Goal: Information Seeking & Learning: Learn about a topic

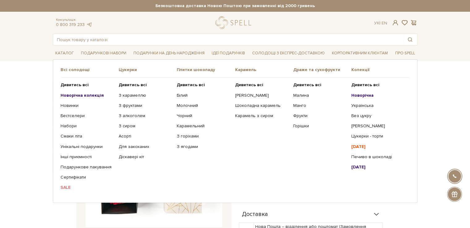
click at [80, 96] on b "Новорічна колекція" at bounding box center [82, 95] width 43 height 5
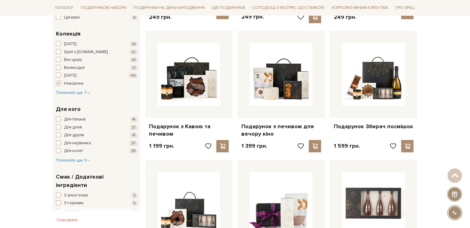
scroll to position [216, 0]
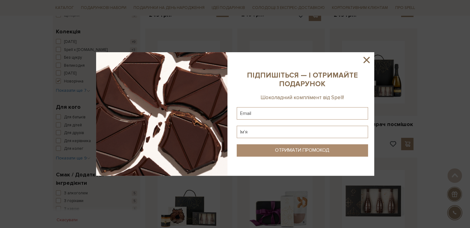
click at [367, 61] on icon at bounding box center [366, 60] width 6 height 6
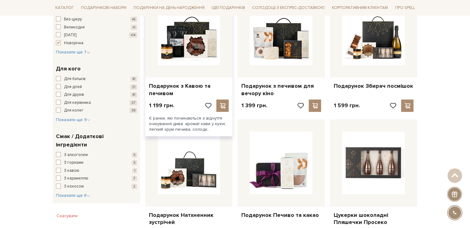
scroll to position [309, 0]
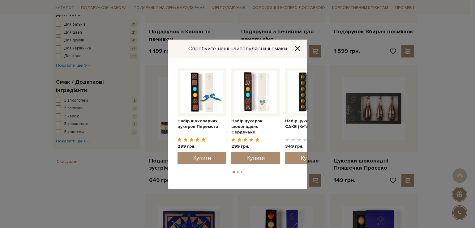
click at [297, 45] on icon "Close" at bounding box center [297, 48] width 6 height 6
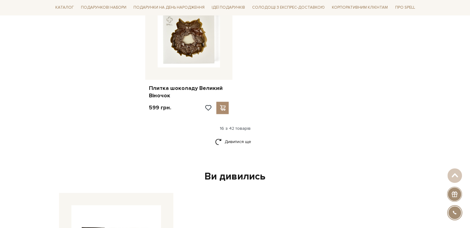
scroll to position [773, 0]
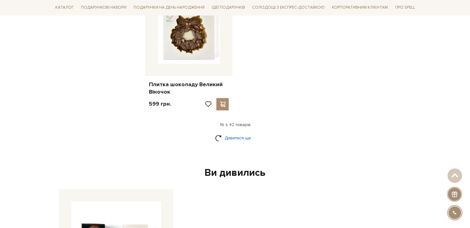
click at [239, 138] on link "Дивитися ще" at bounding box center [235, 138] width 40 height 11
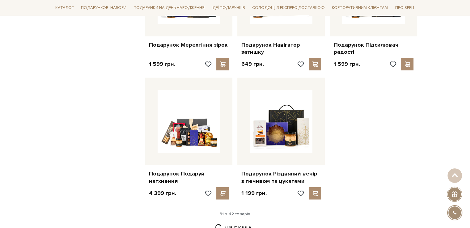
scroll to position [1422, 0]
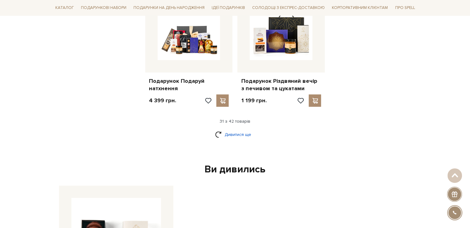
click at [224, 134] on link "Дивитися ще" at bounding box center [235, 134] width 40 height 11
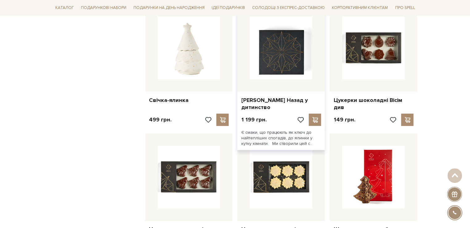
scroll to position [1731, 0]
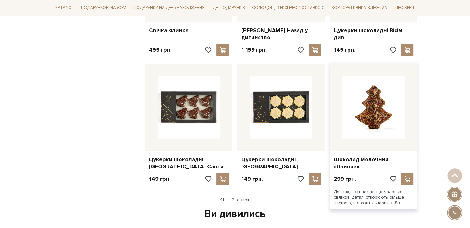
click at [387, 125] on img at bounding box center [373, 107] width 63 height 63
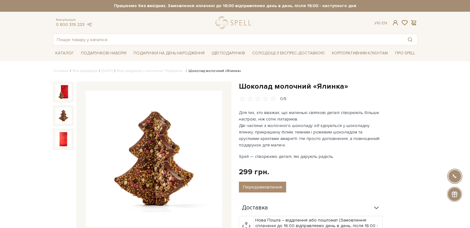
click at [67, 115] on img at bounding box center [63, 116] width 16 height 16
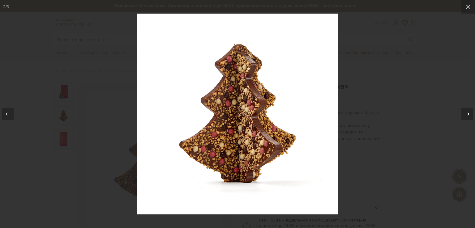
click at [465, 114] on icon at bounding box center [467, 113] width 4 height 3
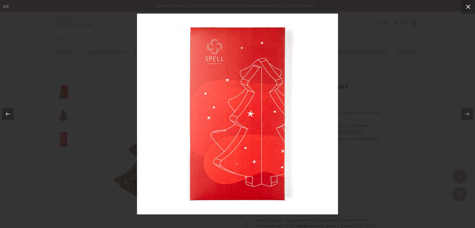
click at [469, 6] on icon at bounding box center [467, 6] width 7 height 7
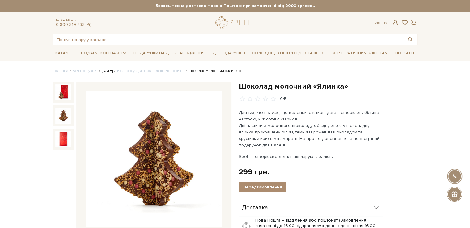
click at [113, 71] on link "Новий Рік 2026" at bounding box center [107, 71] width 11 height 5
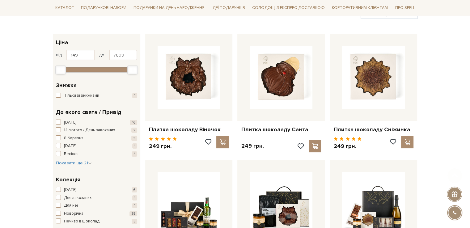
scroll to position [155, 0]
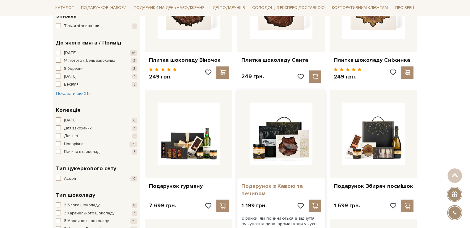
click at [265, 187] on link "Подарунок з Кавою та печивом" at bounding box center [281, 190] width 80 height 15
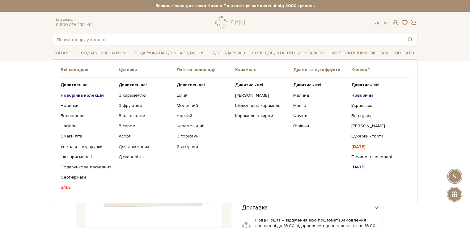
drag, startPoint x: 88, startPoint y: 98, endPoint x: 87, endPoint y: 93, distance: 5.1
click at [87, 98] on ul "Дивитись всі Новорічна колекція Новинки Бестселери Набори SALE" at bounding box center [90, 136] width 58 height 117
click at [86, 93] on b "Новорічна колекція" at bounding box center [82, 95] width 43 height 5
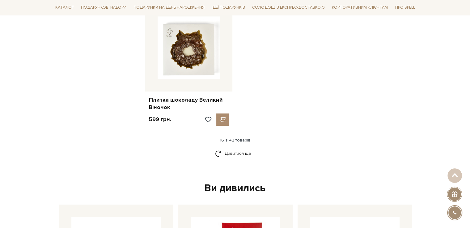
scroll to position [804, 0]
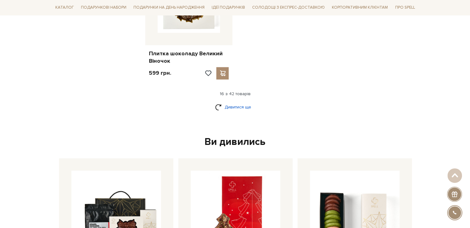
click at [233, 108] on link "Дивитися ще" at bounding box center [235, 107] width 40 height 11
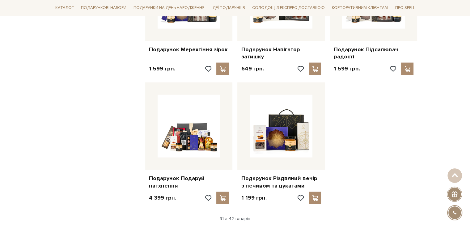
scroll to position [1360, 0]
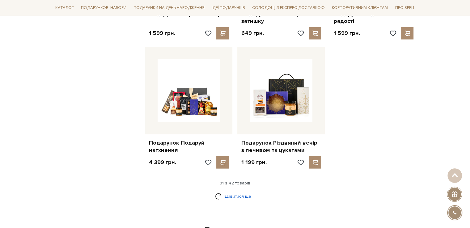
click at [238, 198] on link "Дивитися ще" at bounding box center [235, 196] width 40 height 11
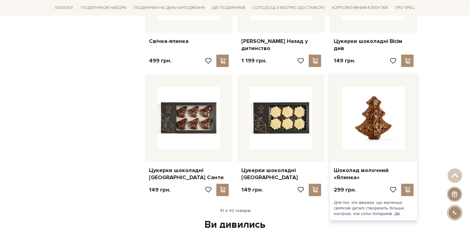
scroll to position [1731, 0]
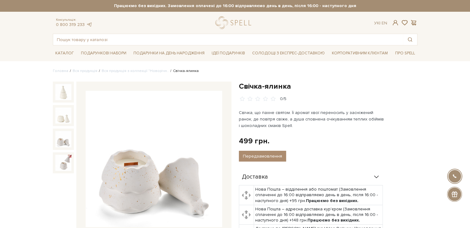
click at [60, 141] on img at bounding box center [63, 139] width 16 height 16
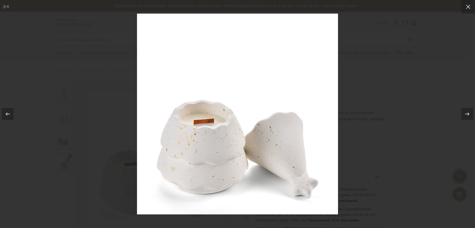
click at [401, 160] on div at bounding box center [237, 114] width 475 height 228
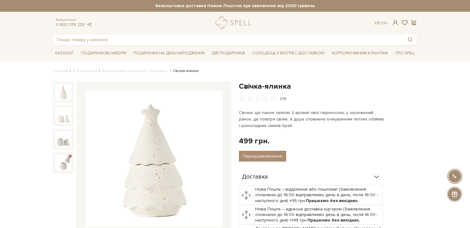
click at [64, 94] on img at bounding box center [63, 92] width 16 height 16
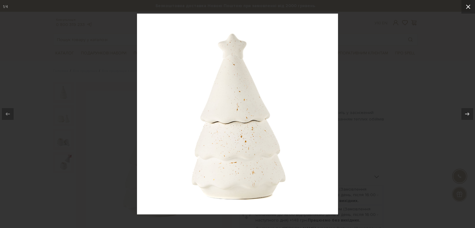
click at [469, 6] on icon at bounding box center [467, 6] width 7 height 7
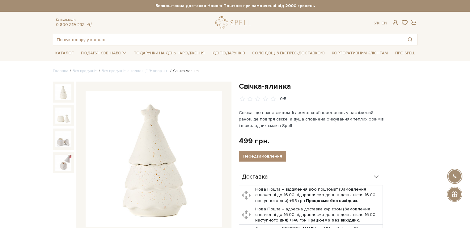
click at [56, 137] on img at bounding box center [63, 139] width 16 height 16
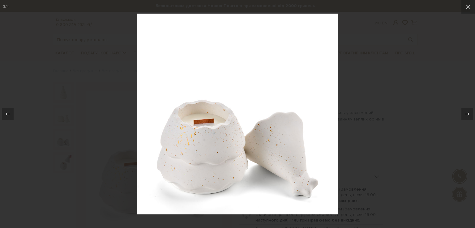
click at [350, 151] on div at bounding box center [237, 114] width 475 height 228
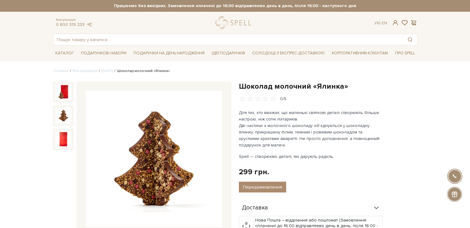
click at [66, 115] on img at bounding box center [63, 116] width 16 height 16
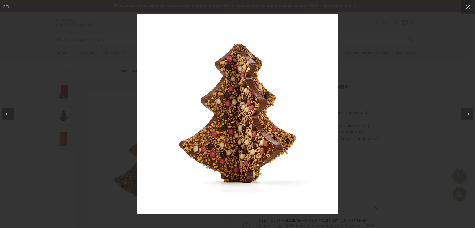
click at [398, 91] on div at bounding box center [237, 114] width 475 height 228
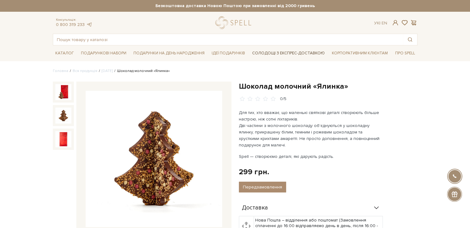
click at [273, 54] on link "Солодощі з експрес-доставкою" at bounding box center [289, 53] width 78 height 11
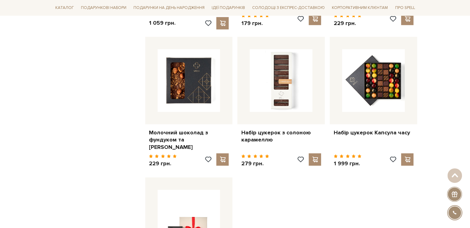
scroll to position [773, 0]
